Goal: Task Accomplishment & Management: Complete application form

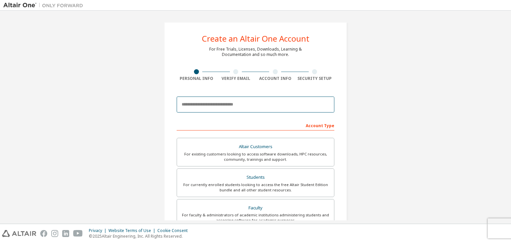
click at [191, 107] on input "email" at bounding box center [256, 104] width 158 height 16
type input "**********"
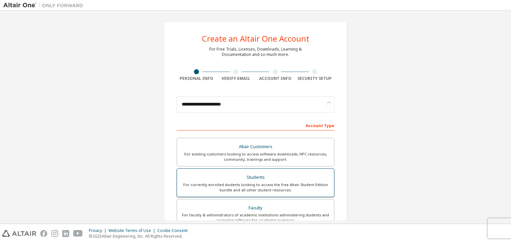
click at [259, 170] on label "Students For currently enrolled students looking to access the free Altair Stud…" at bounding box center [256, 182] width 158 height 29
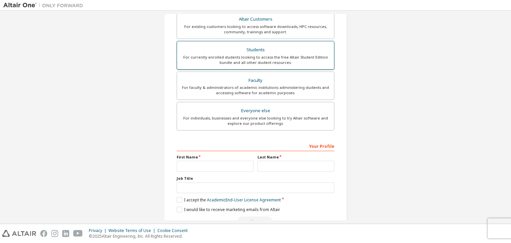
scroll to position [128, 0]
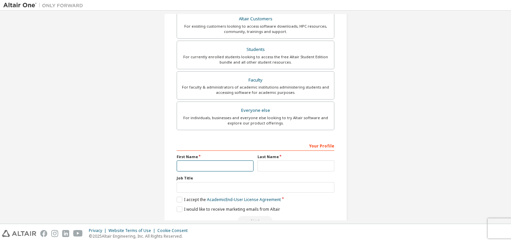
click at [187, 164] on input "text" at bounding box center [215, 165] width 77 height 11
type input "****"
click at [267, 164] on input "text" at bounding box center [295, 165] width 77 height 11
type input "*******"
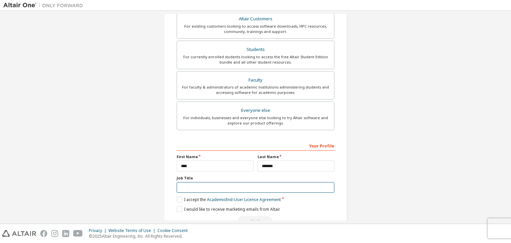
click at [185, 186] on input "text" at bounding box center [256, 187] width 158 height 11
type input "*******"
click at [178, 198] on label "I accept the Academic End-User License Agreement" at bounding box center [229, 200] width 104 height 6
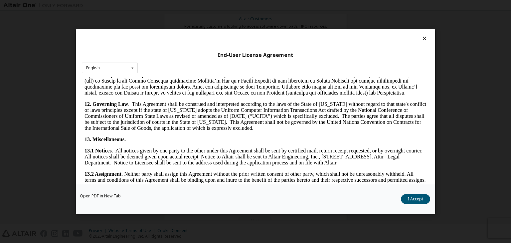
scroll to position [1111, 0]
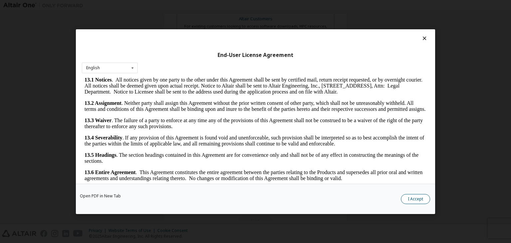
click at [417, 198] on button "I Accept" at bounding box center [415, 199] width 29 height 10
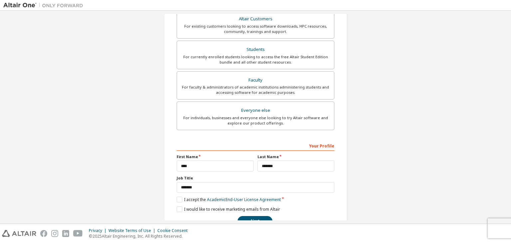
scroll to position [145, 0]
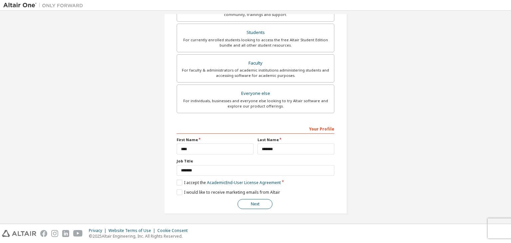
click at [255, 200] on button "Next" at bounding box center [254, 204] width 35 height 10
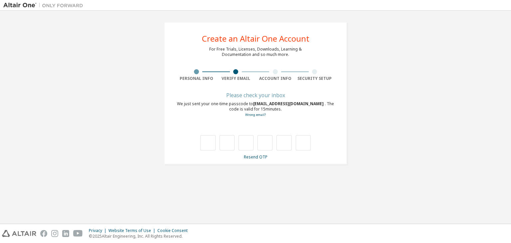
scroll to position [0, 0]
drag, startPoint x: 414, startPoint y: 1, endPoint x: 374, endPoint y: 41, distance: 56.4
click at [374, 41] on div "**********" at bounding box center [255, 93] width 504 height 158
drag, startPoint x: 252, startPoint y: 103, endPoint x: 299, endPoint y: 104, distance: 46.3
click at [299, 104] on div "We just sent your one-time passcode to [EMAIL_ADDRESS][DOMAIN_NAME] . The code …" at bounding box center [256, 109] width 158 height 16
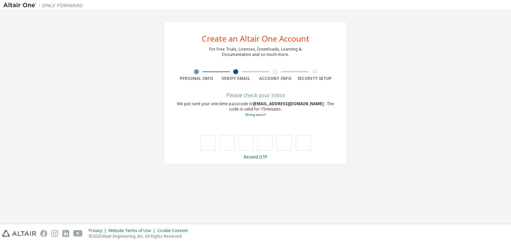
drag, startPoint x: 297, startPoint y: 104, endPoint x: 308, endPoint y: 95, distance: 14.7
click at [308, 95] on div "Please check your inbox" at bounding box center [256, 95] width 158 height 4
drag, startPoint x: 254, startPoint y: 103, endPoint x: 298, endPoint y: 103, distance: 44.2
click at [298, 103] on span "[EMAIL_ADDRESS][DOMAIN_NAME]" at bounding box center [289, 104] width 72 height 6
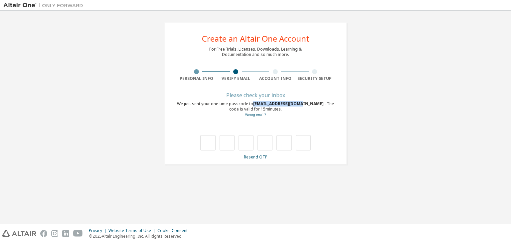
drag, startPoint x: 253, startPoint y: 103, endPoint x: 298, endPoint y: 103, distance: 44.6
click at [298, 103] on div "We just sent your one-time passcode to [EMAIL_ADDRESS][DOMAIN_NAME] . The code …" at bounding box center [256, 109] width 158 height 16
click at [210, 142] on input "text" at bounding box center [207, 142] width 15 height 15
type input "*"
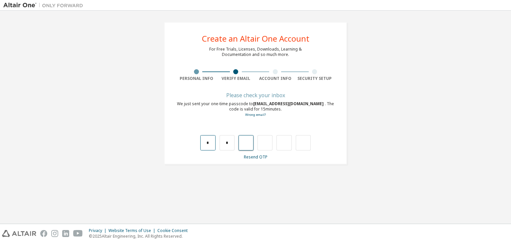
type input "*"
